Goal: Find specific page/section: Find specific page/section

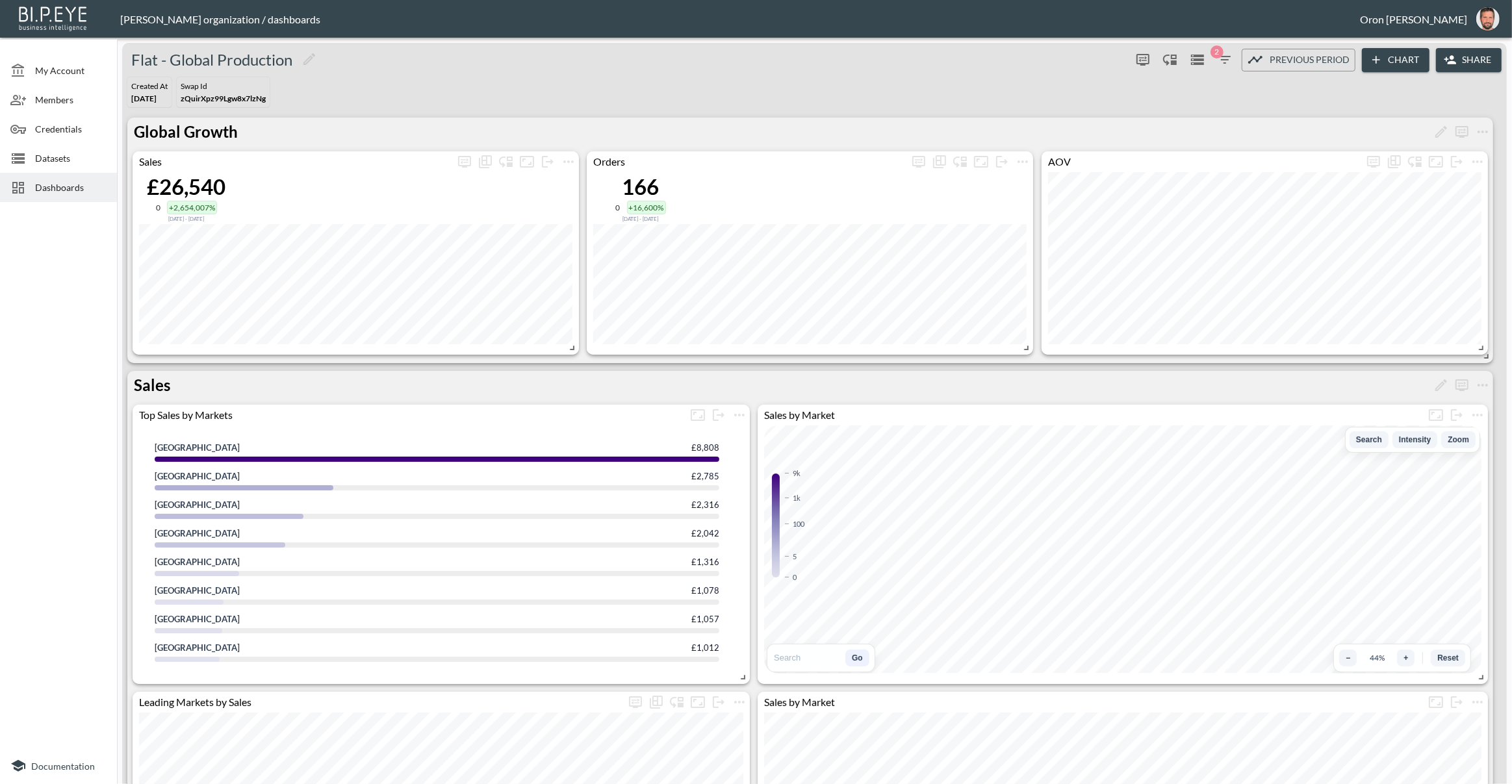
scroll to position [193, 0]
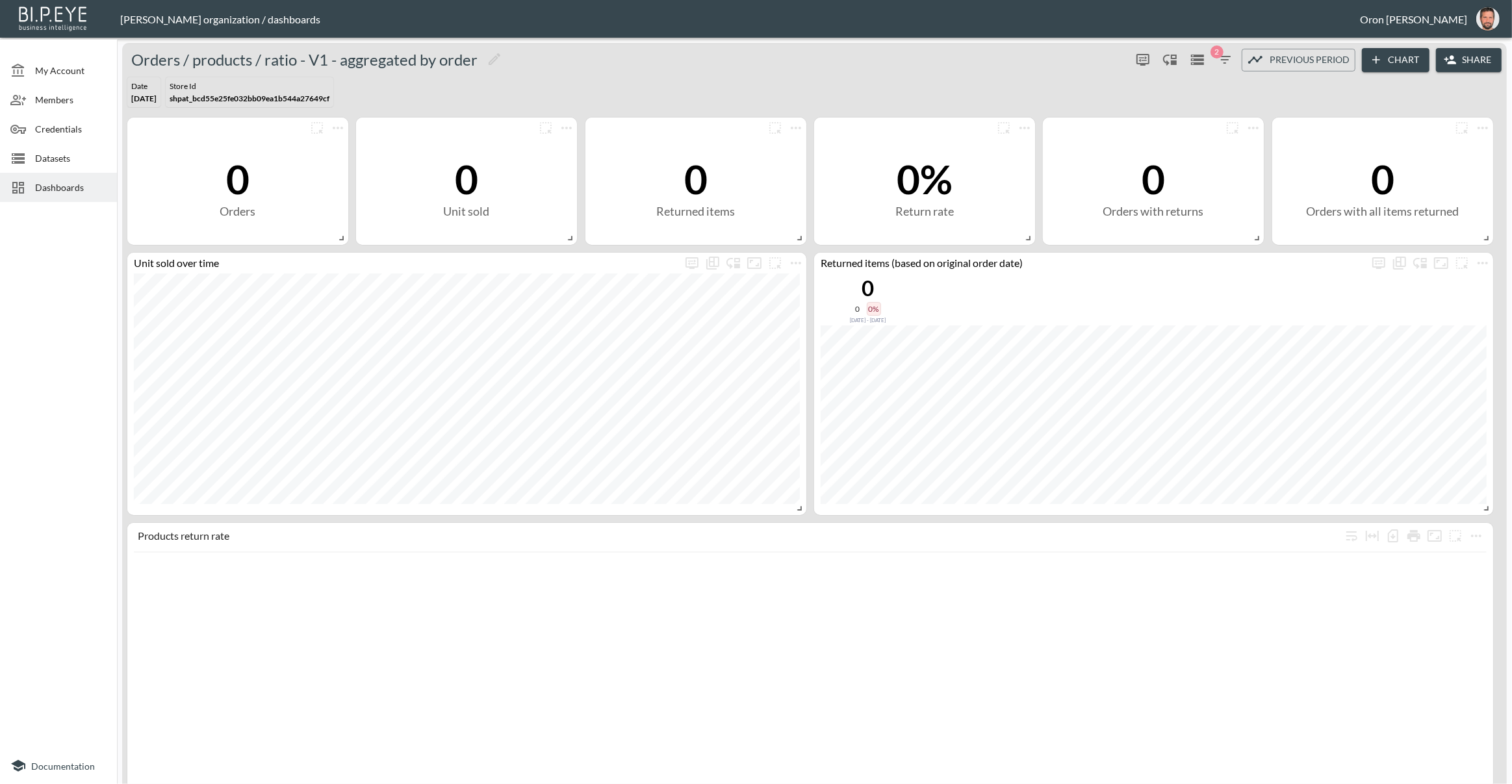
click at [50, 184] on span "Dashboards" at bounding box center [71, 187] width 72 height 14
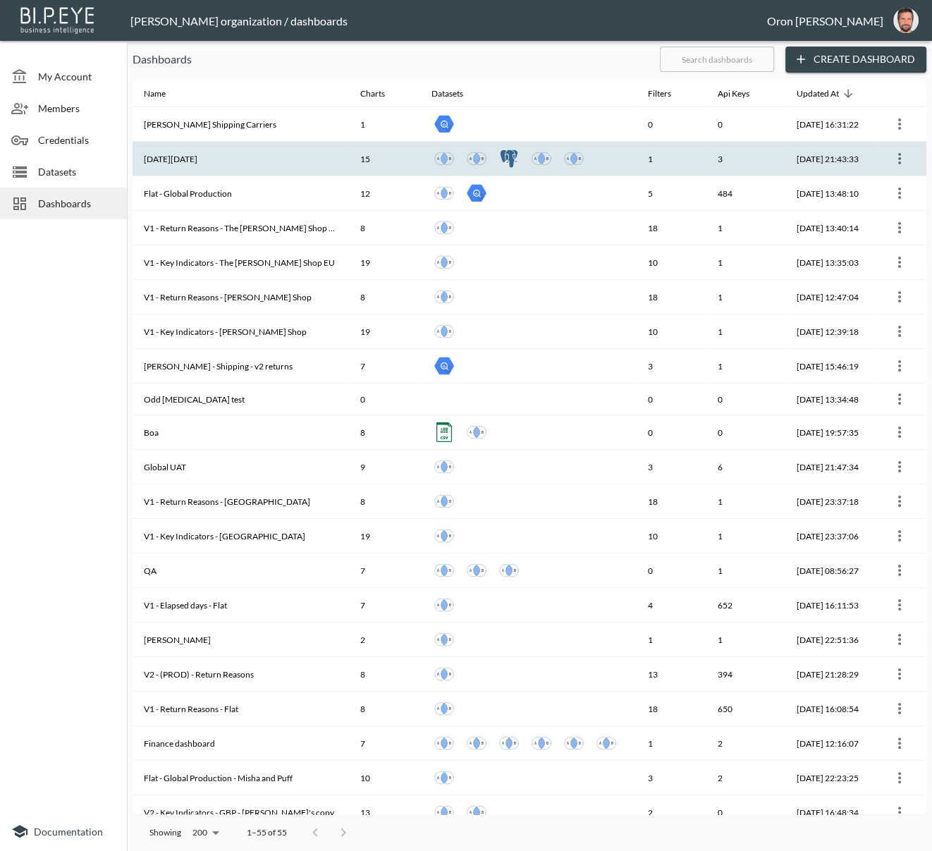
click at [248, 158] on th "[DATE][DATE]" at bounding box center [241, 159] width 216 height 35
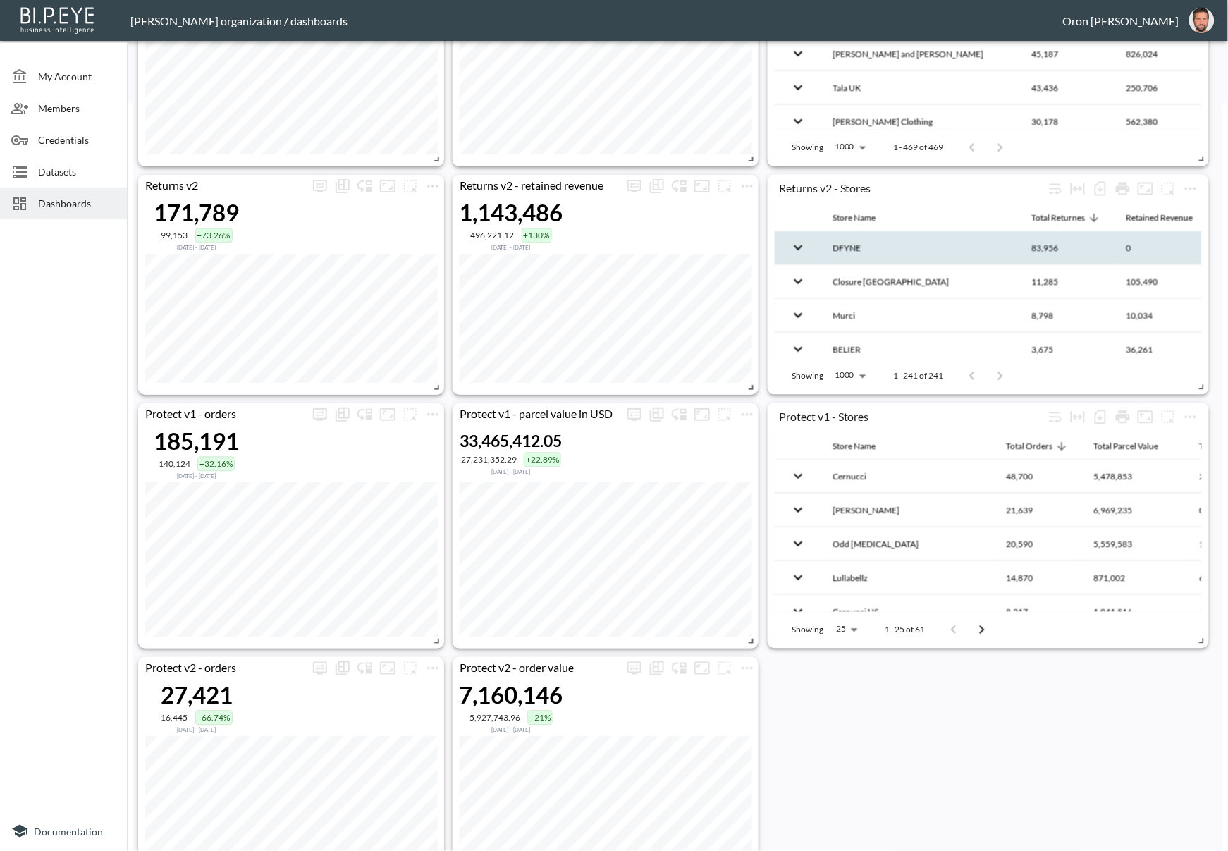
scroll to position [792, 0]
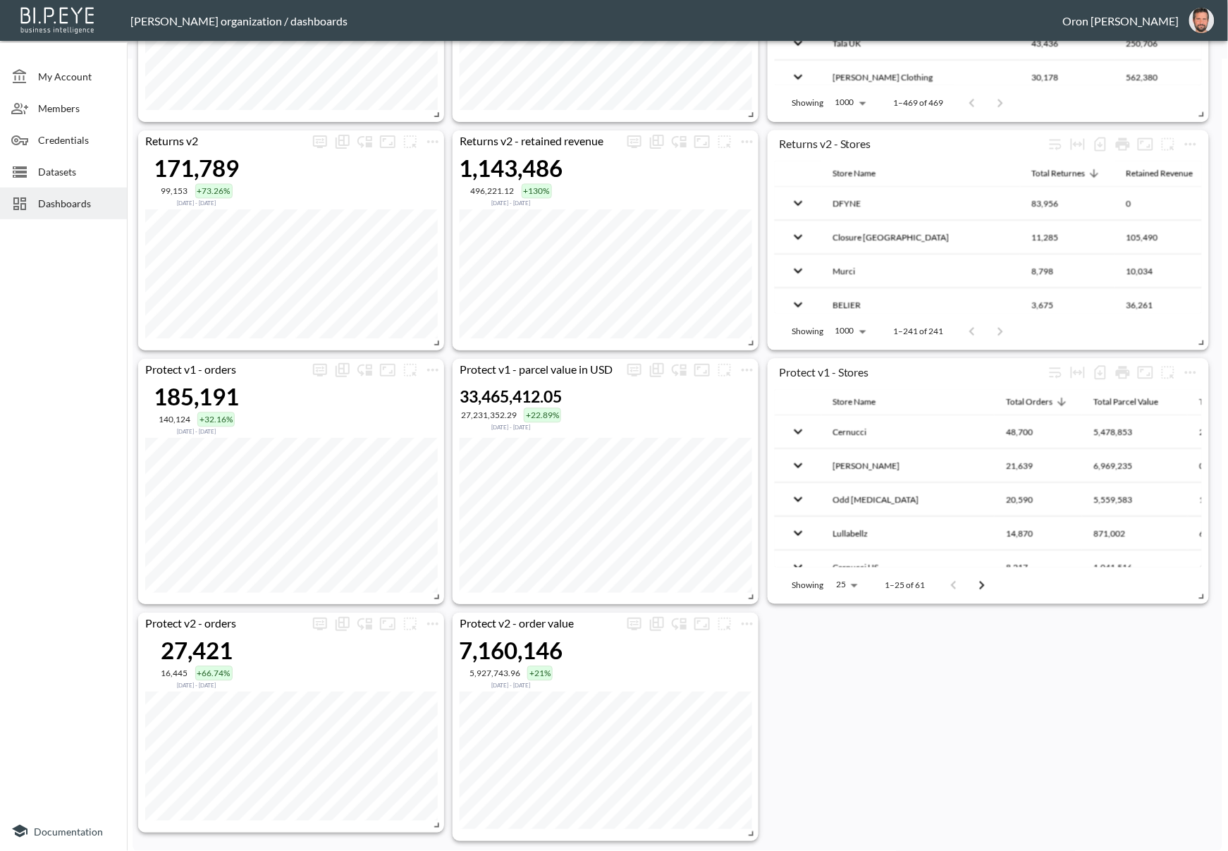
click at [74, 200] on span "Dashboards" at bounding box center [77, 203] width 78 height 15
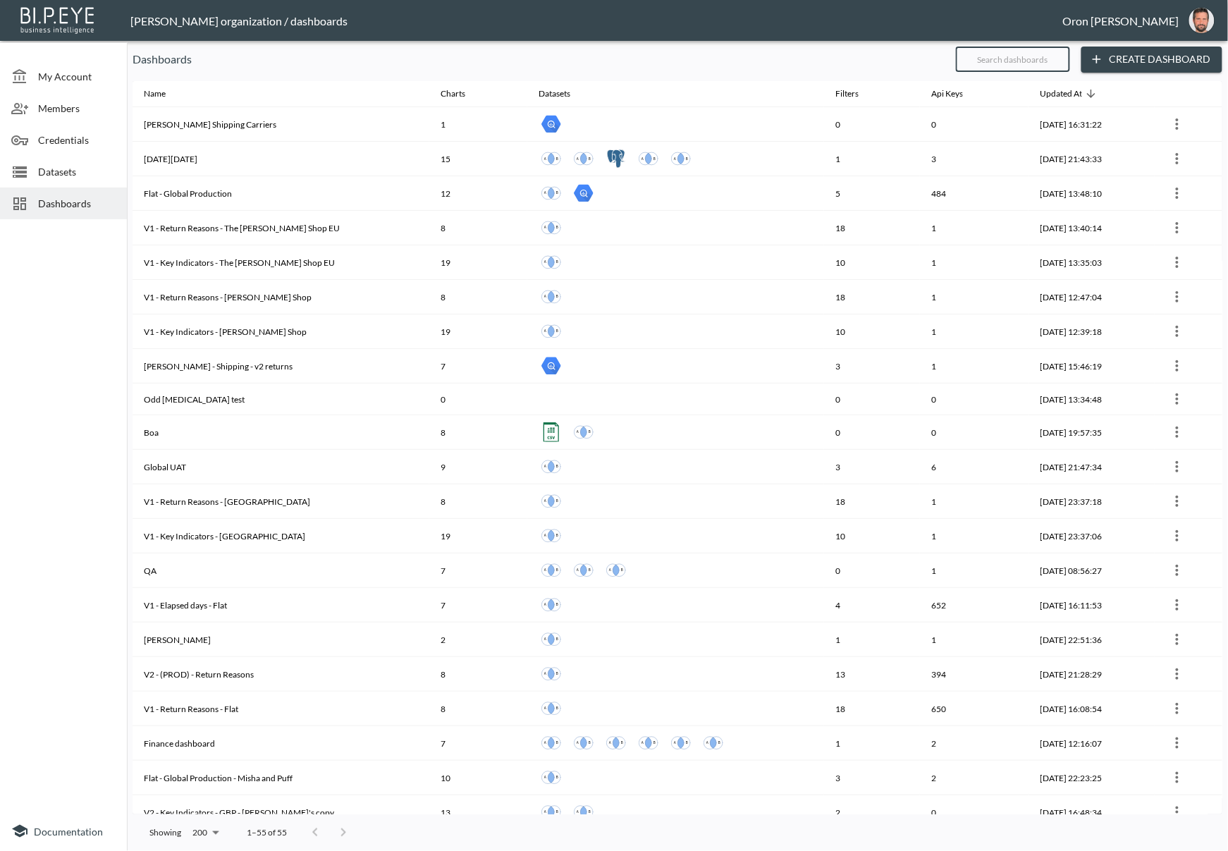
click at [990, 59] on input "text" at bounding box center [1013, 59] width 114 height 35
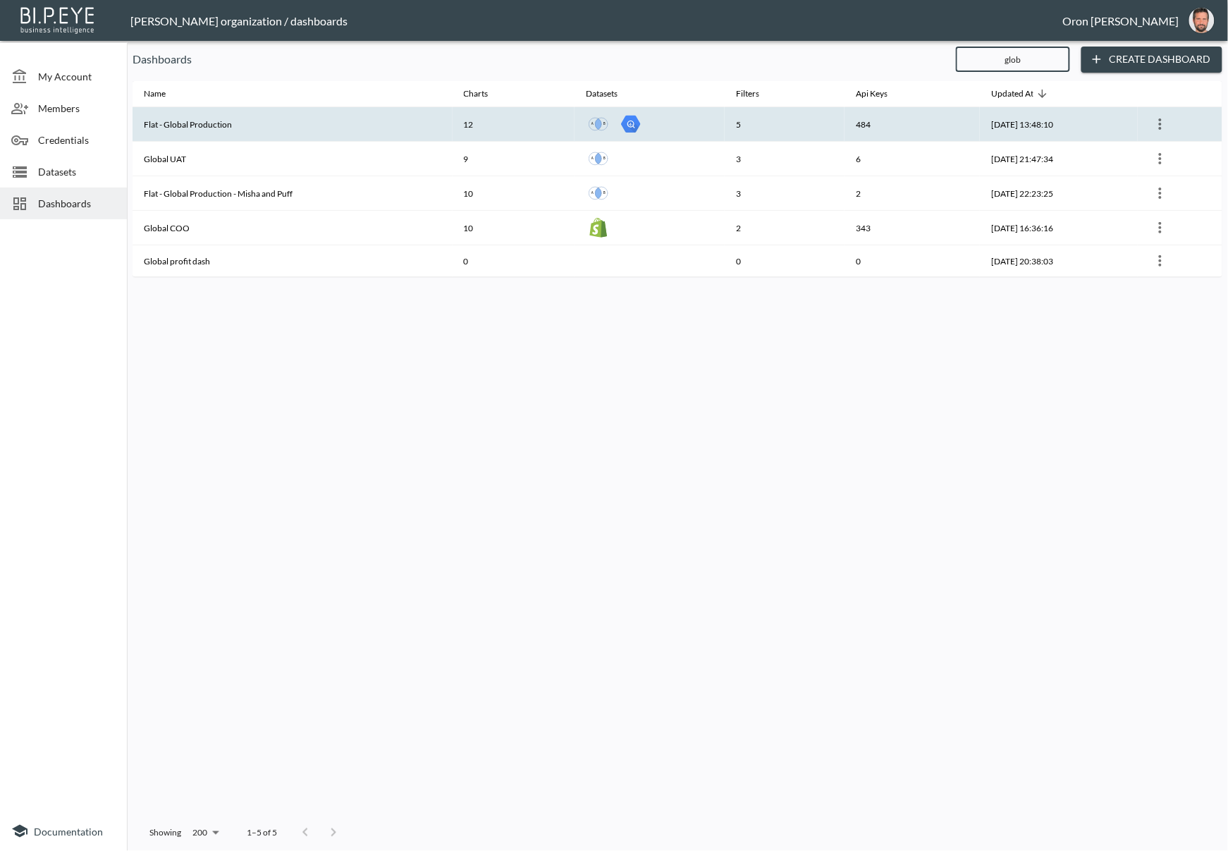
type input "glob"
click at [180, 120] on th "Flat - Global Production" at bounding box center [293, 124] width 320 height 35
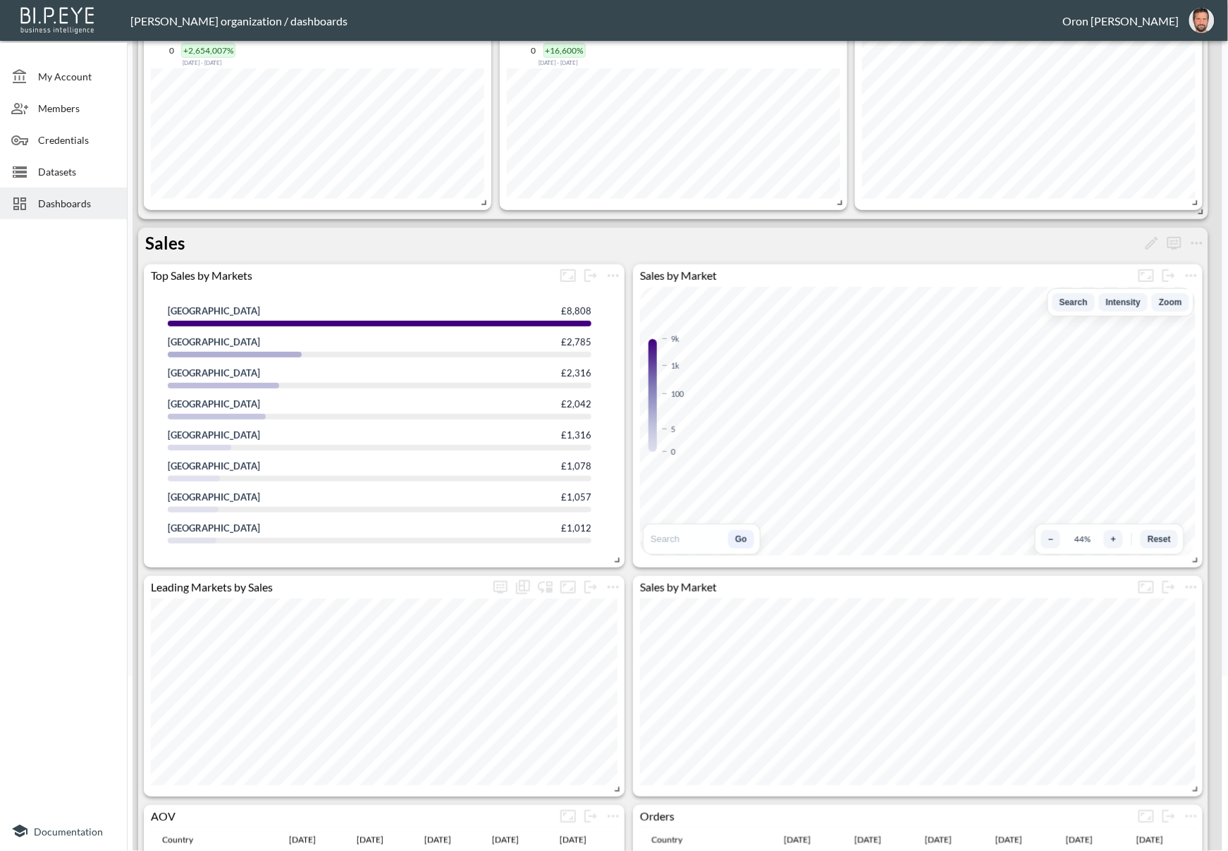
scroll to position [161, 0]
